Goal: Task Accomplishment & Management: Use online tool/utility

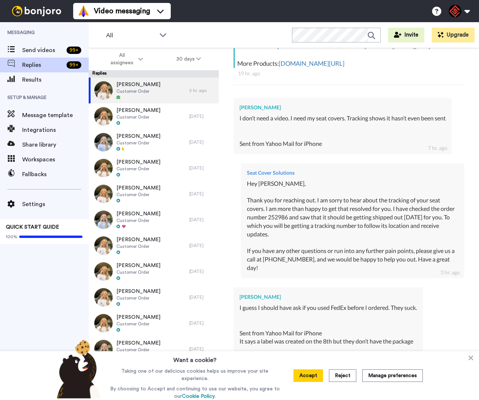
scroll to position [343, 0]
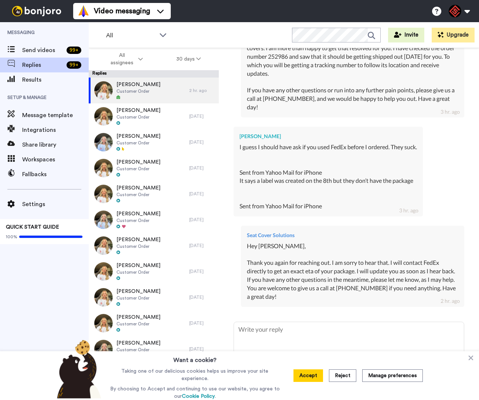
type textarea "x"
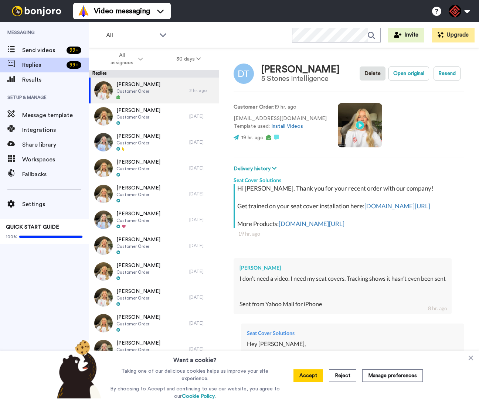
type textarea "x"
